Goal: Information Seeking & Learning: Find specific fact

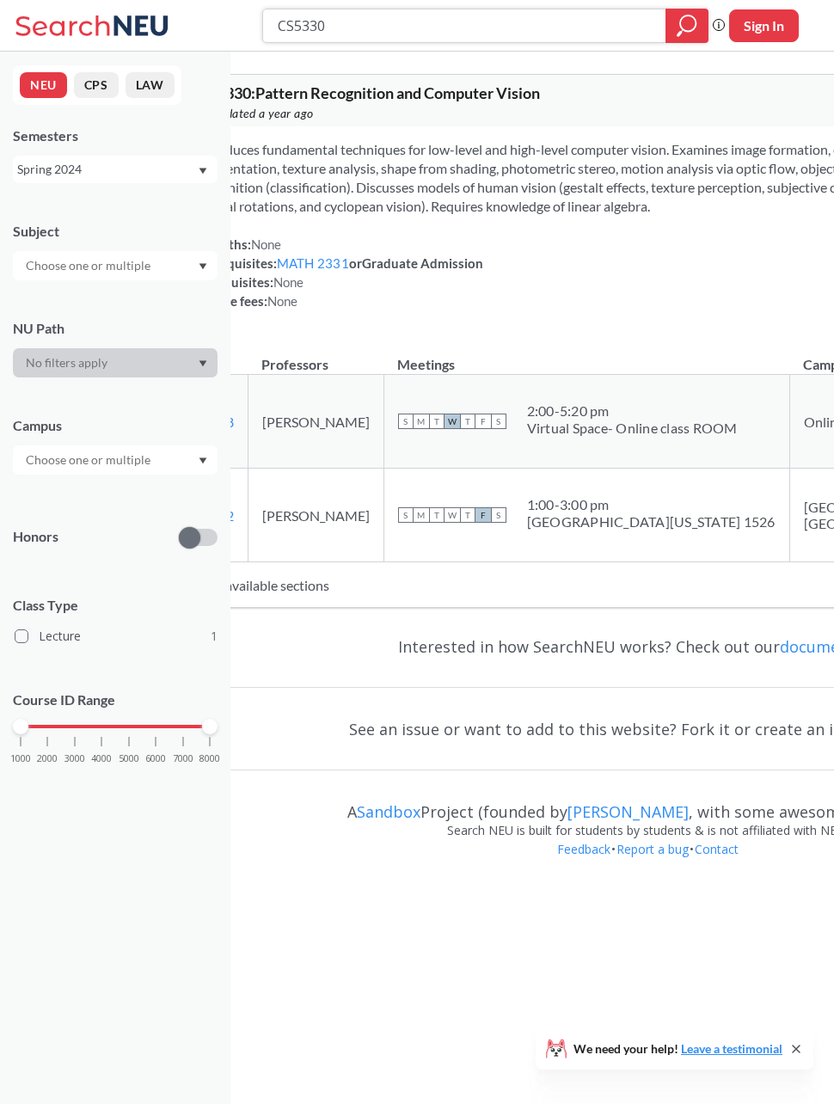
click at [532, 31] on input "CS5330" at bounding box center [464, 25] width 377 height 29
type input "C"
paste input "[PERSON_NAME]"
type input "[PERSON_NAME]"
click at [192, 163] on div "Spring 2024" at bounding box center [107, 169] width 180 height 19
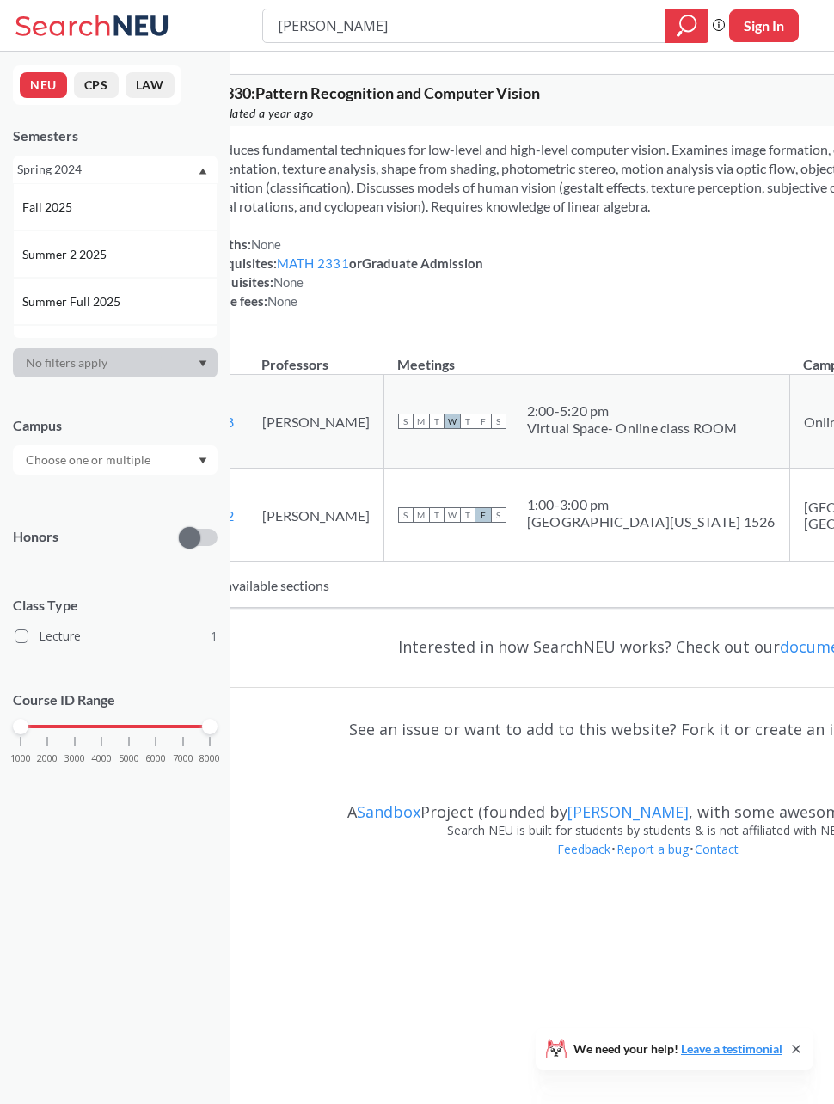
click at [109, 210] on div "Fall 2025" at bounding box center [119, 207] width 194 height 19
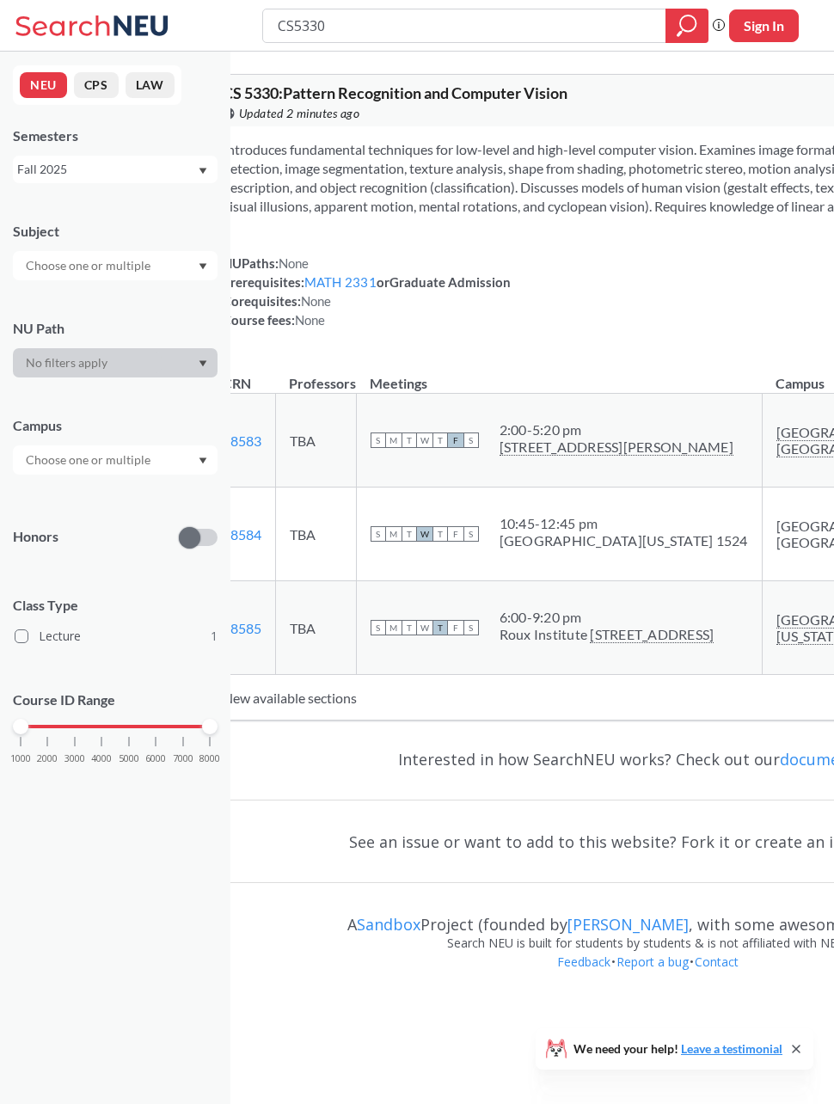
click at [396, 34] on input "CS5330" at bounding box center [464, 25] width 377 height 29
type input "C"
click at [300, 32] on input "search" at bounding box center [464, 25] width 377 height 29
type input "[PERSON_NAME]"
click at [677, 33] on icon "magnifying glass" at bounding box center [687, 26] width 21 height 24
